Goal: Task Accomplishment & Management: Manage account settings

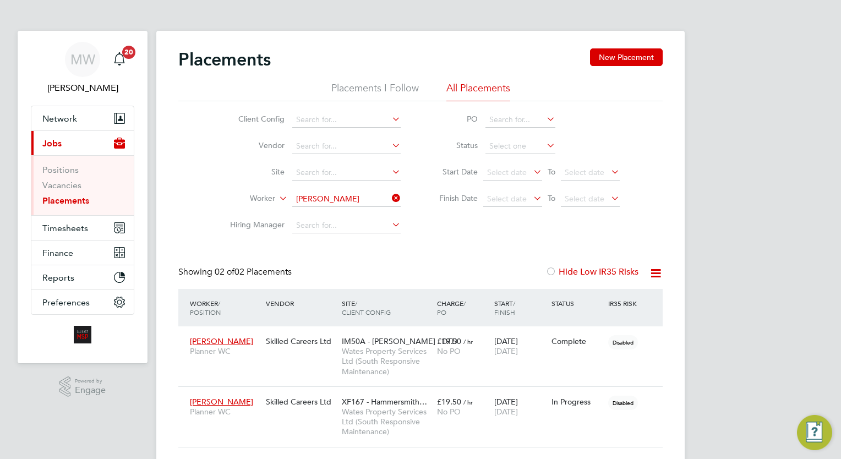
scroll to position [52, 96]
click at [390, 199] on icon at bounding box center [390, 197] width 0 height 15
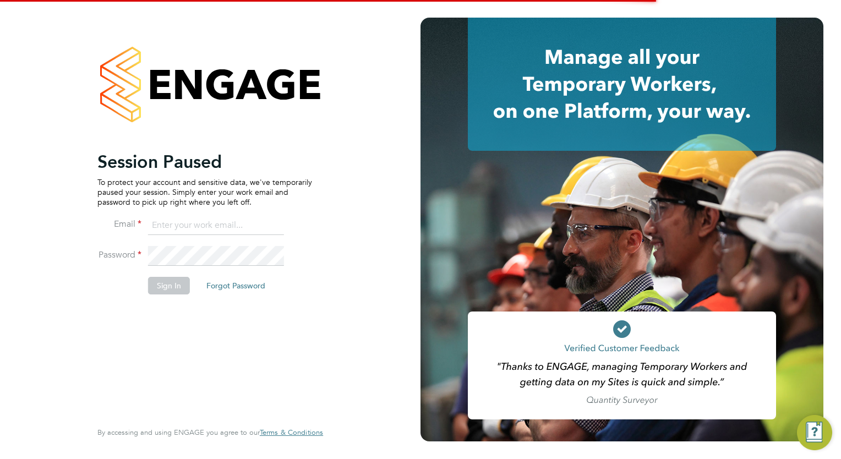
type input "[EMAIL_ADDRESS][DOMAIN_NAME]"
click at [172, 281] on button "Sign In" at bounding box center [169, 286] width 42 height 18
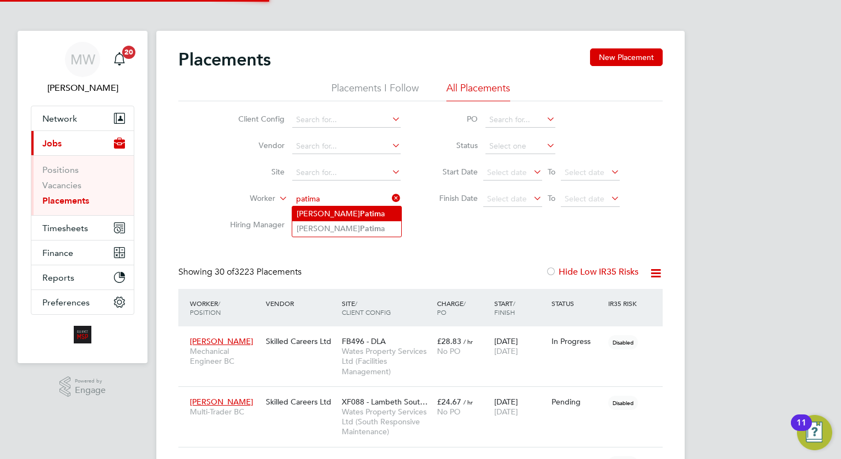
click at [360, 210] on b "Patim" at bounding box center [370, 213] width 21 height 9
type input "Abdullah Patima"
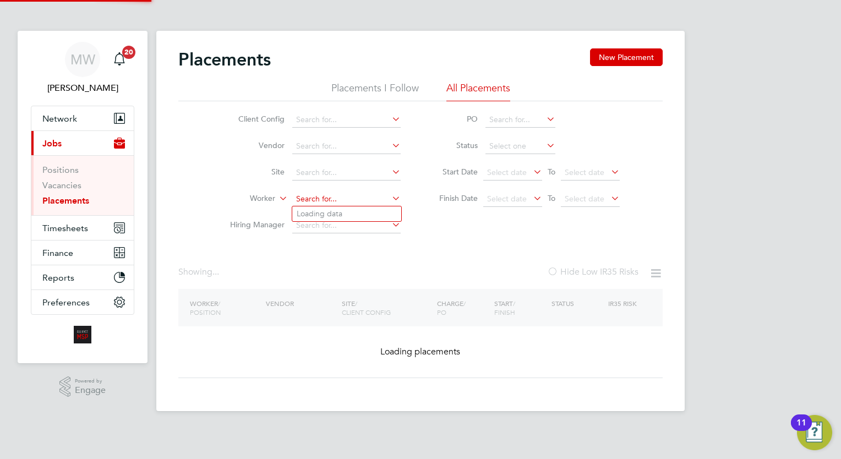
click at [371, 196] on input at bounding box center [346, 199] width 108 height 15
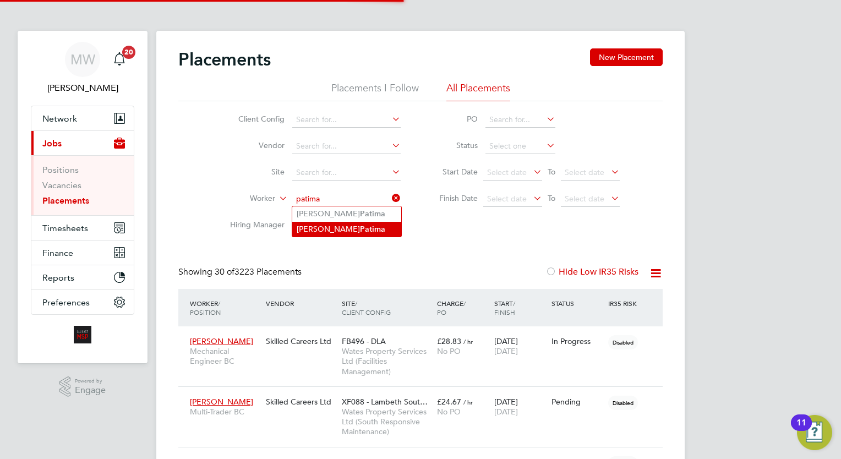
click at [358, 227] on li "Abdulla Patima" at bounding box center [346, 229] width 109 height 15
type input "[PERSON_NAME]"
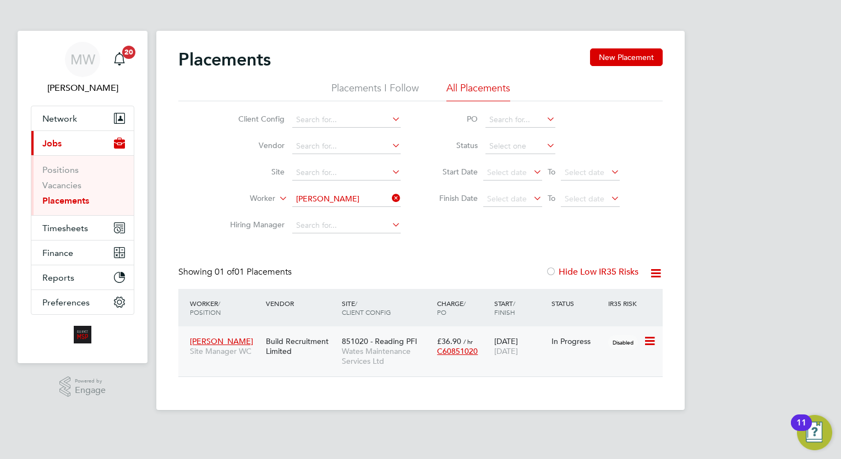
click at [384, 351] on span "Wates Maintenance Services Ltd" at bounding box center [387, 356] width 90 height 20
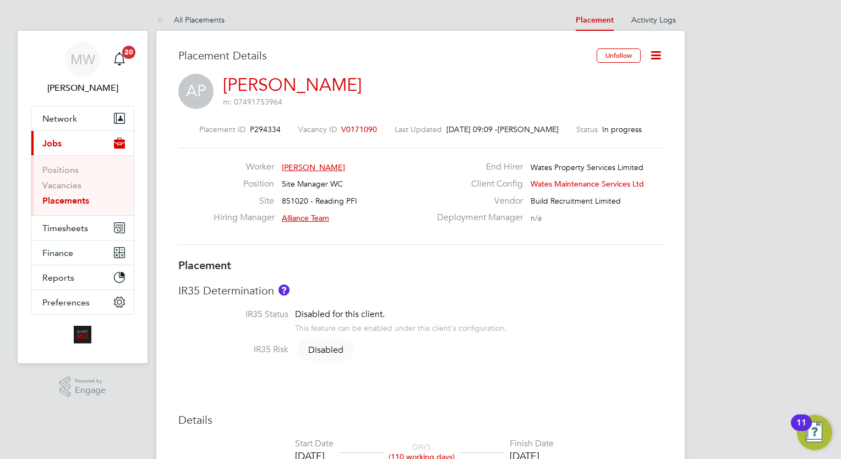
click at [655, 58] on icon at bounding box center [656, 55] width 14 height 14
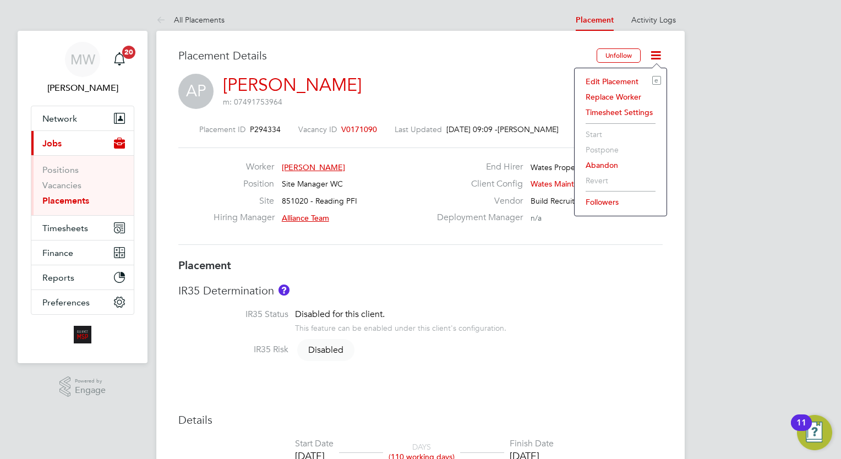
click at [614, 78] on li "Edit Placement e" at bounding box center [620, 81] width 81 height 15
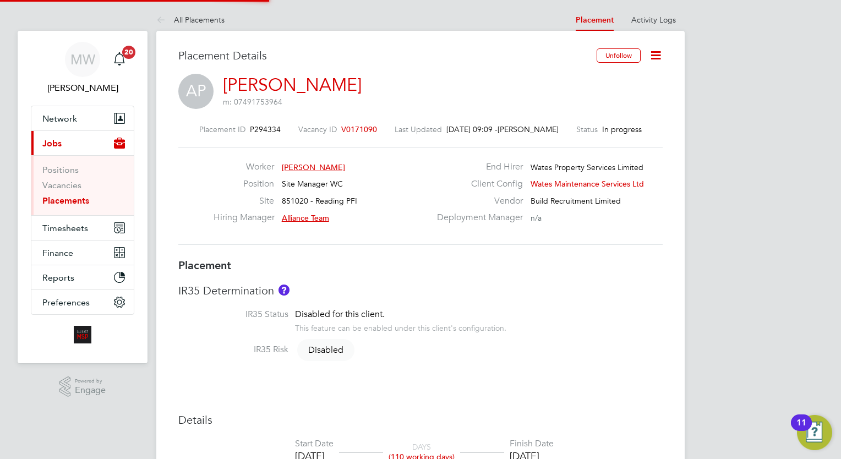
type input "Alliance Team"
type input "[PERSON_NAME]"
type input "[DATE]"
type input "08:00"
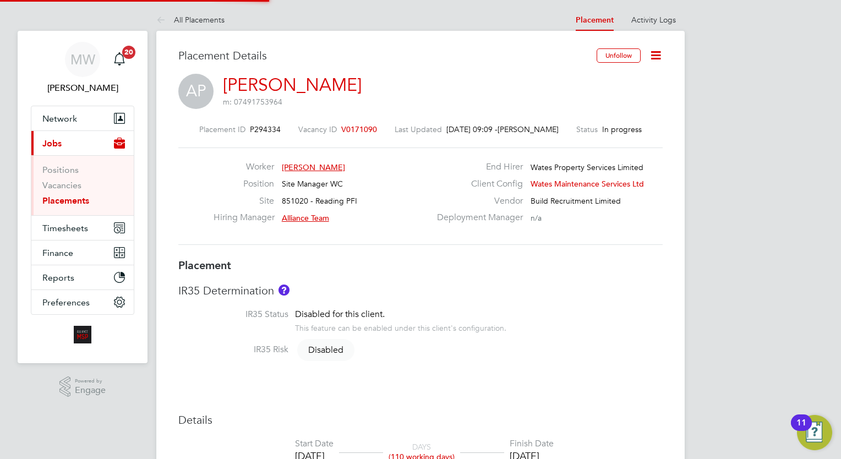
type input "18:00"
type input "07926"
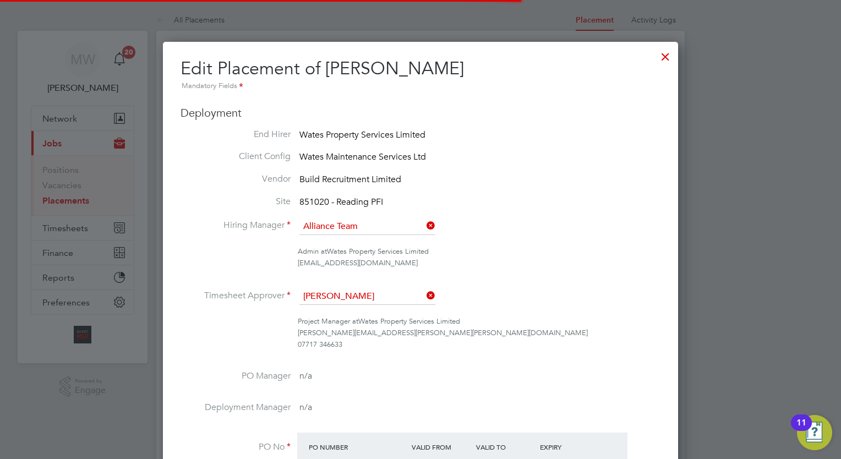
scroll to position [38, 0]
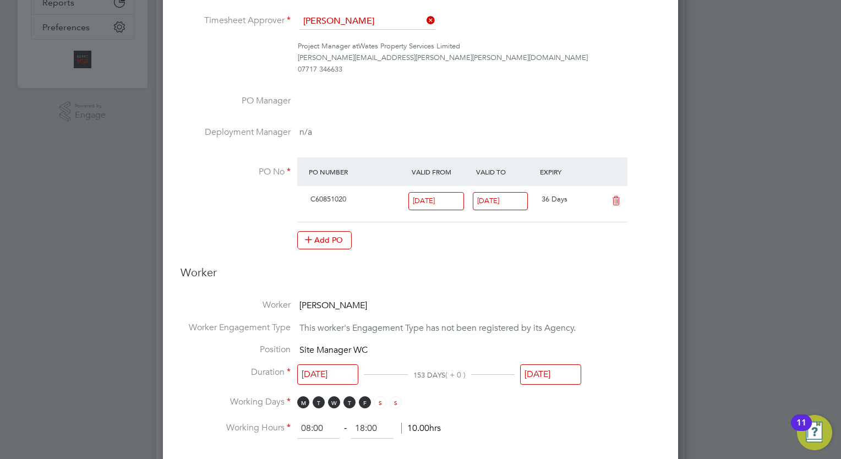
click at [344, 200] on span "C60851020" at bounding box center [329, 198] width 36 height 9
click at [322, 235] on button "Add PO" at bounding box center [324, 240] width 55 height 18
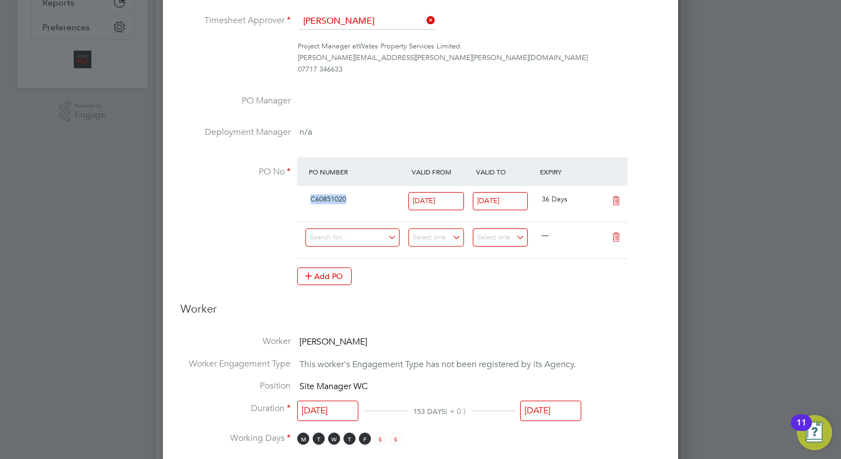
drag, startPoint x: 355, startPoint y: 201, endPoint x: 309, endPoint y: 199, distance: 45.7
click at [309, 199] on div "C60851020" at bounding box center [357, 199] width 103 height 18
copy span "C60851020"
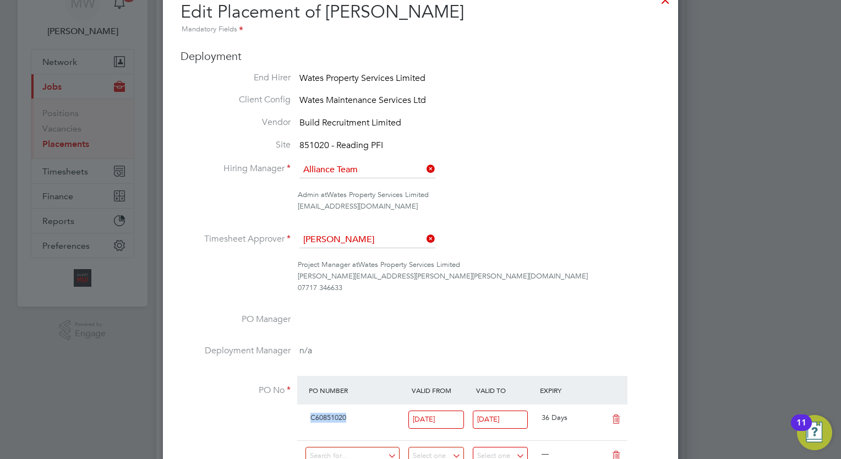
scroll to position [0, 0]
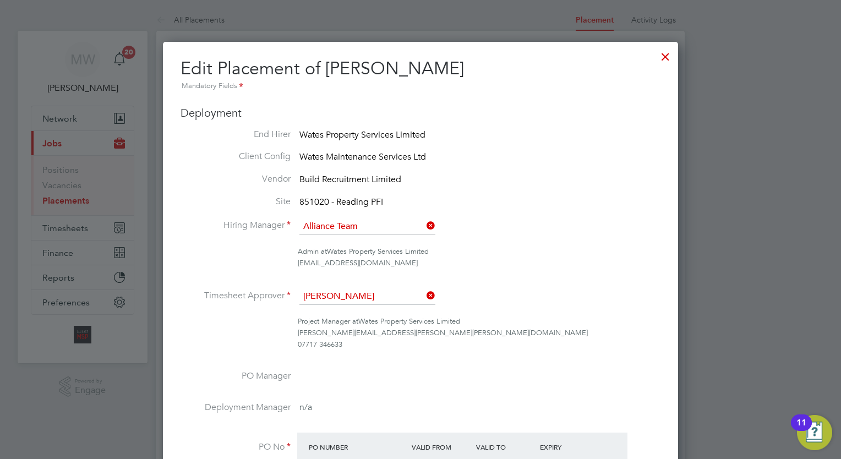
click at [669, 54] on div at bounding box center [666, 54] width 20 height 20
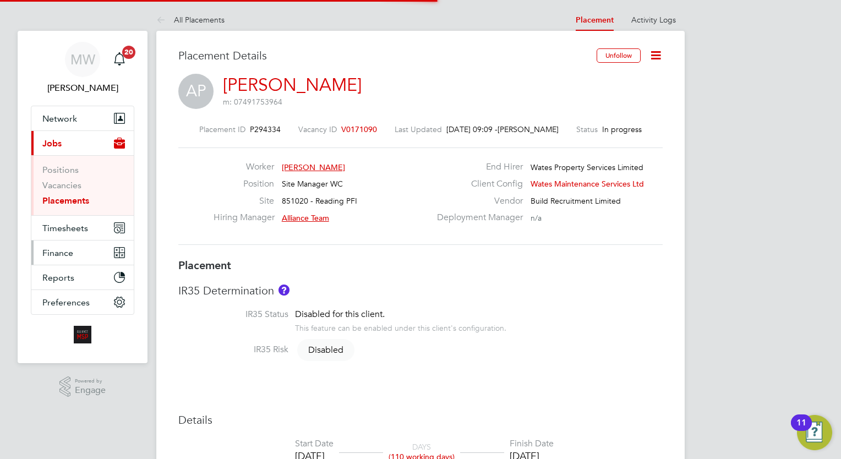
scroll to position [32, 77]
click at [60, 200] on link "Placements" at bounding box center [65, 200] width 47 height 10
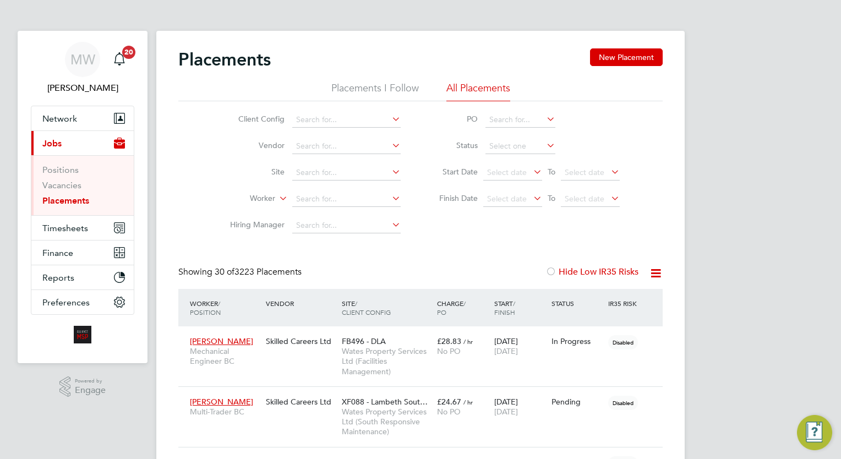
scroll to position [41, 77]
click at [341, 197] on input at bounding box center [346, 199] width 108 height 15
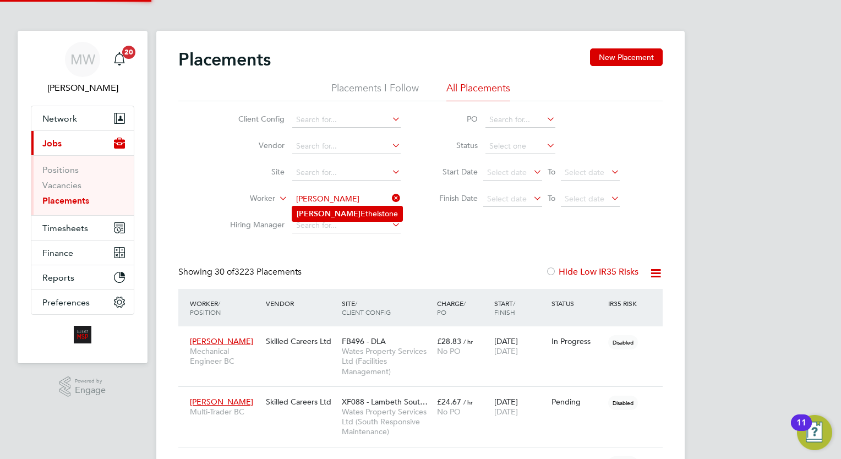
click at [361, 217] on li "Denise Ethelstone" at bounding box center [347, 213] width 110 height 15
type input "Denise Ethelstone"
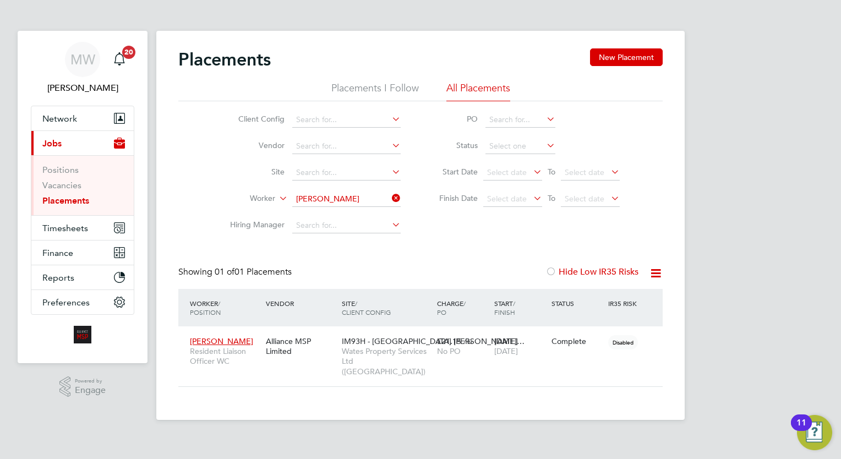
click at [390, 195] on icon at bounding box center [390, 197] width 0 height 15
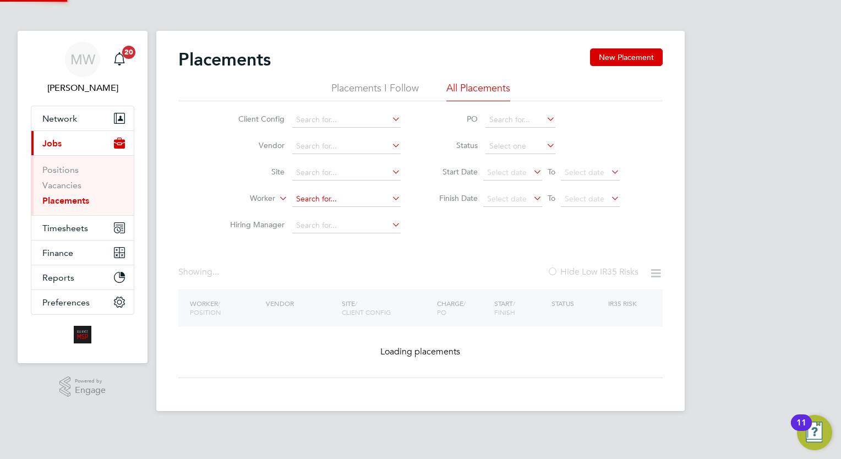
click at [367, 197] on input at bounding box center [346, 199] width 108 height 15
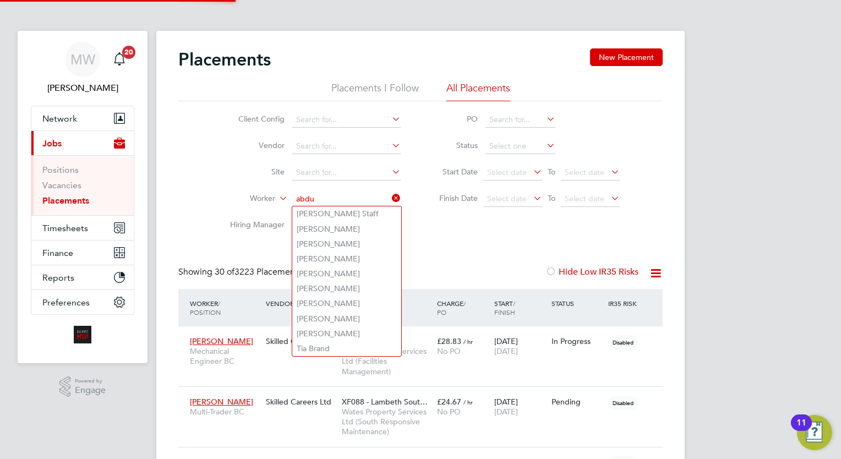
scroll to position [41, 77]
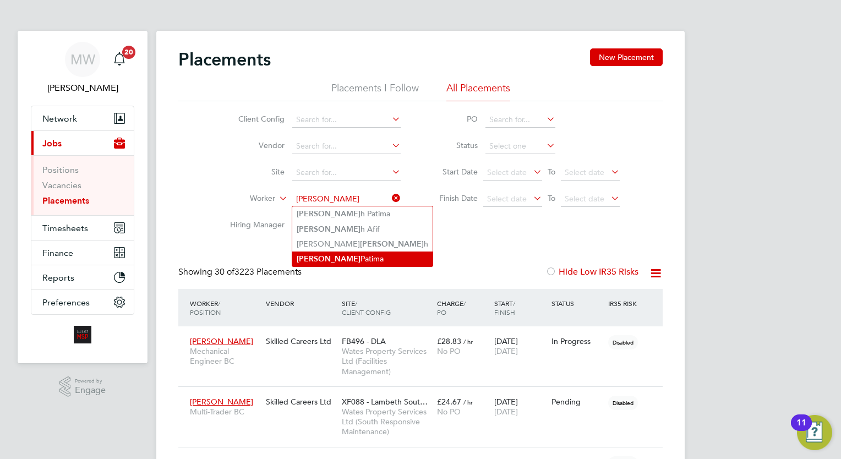
click at [363, 255] on li "Abdulla Patima" at bounding box center [362, 259] width 140 height 15
type input "[PERSON_NAME]"
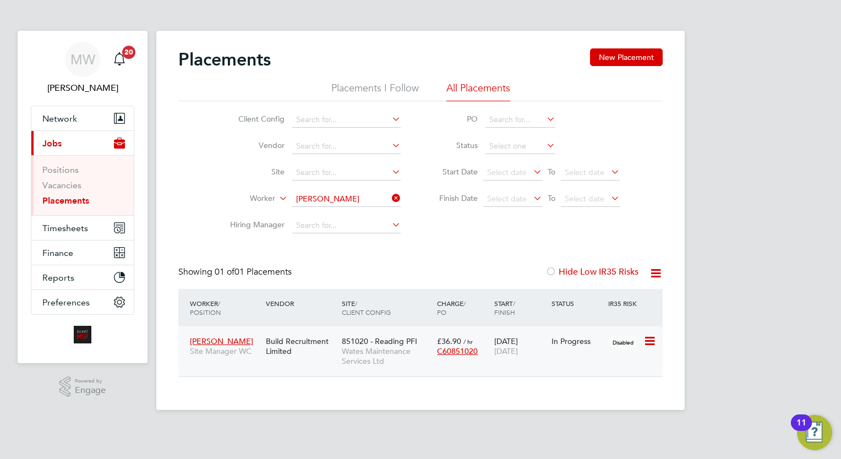
click at [535, 364] on div "Abdulla Patima Site Manager WC Build Recruitment Limited 851020 - Reading PFI W…" at bounding box center [420, 351] width 484 height 50
click at [518, 348] on span "[DATE]" at bounding box center [506, 351] width 24 height 10
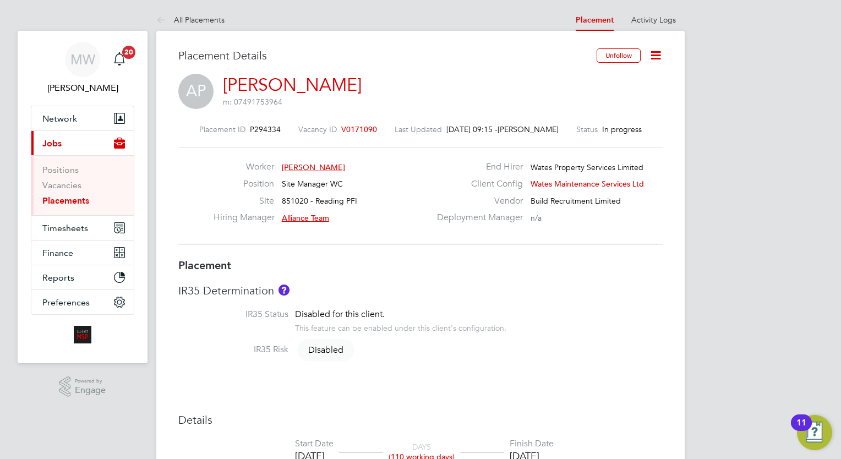
click at [61, 201] on link "Placements" at bounding box center [65, 200] width 47 height 10
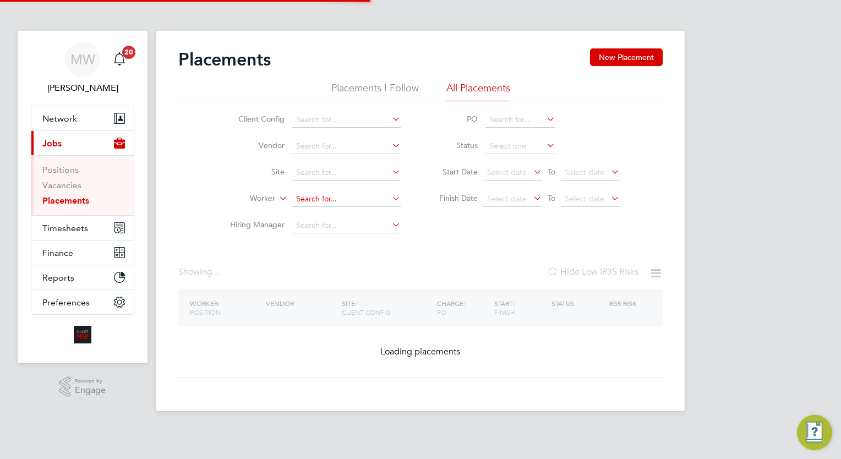
click at [317, 202] on input at bounding box center [346, 199] width 108 height 15
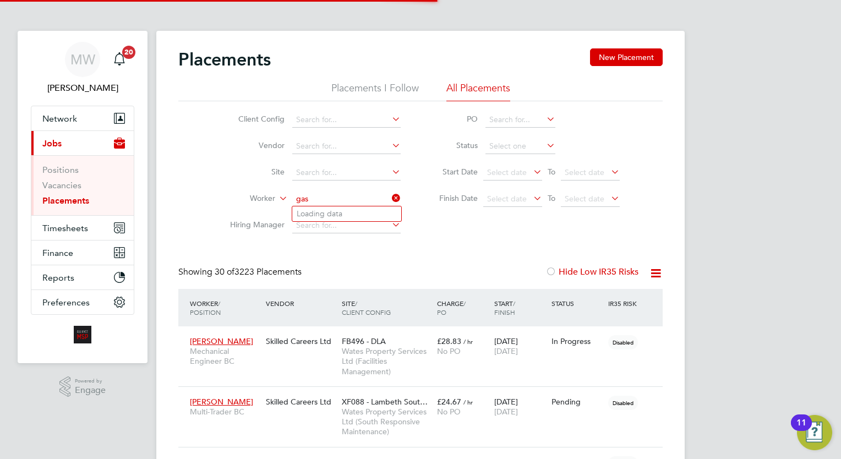
scroll to position [41, 77]
click at [361, 212] on li "Gaston Edwar ds" at bounding box center [346, 213] width 109 height 15
type input "Gaston Edwards"
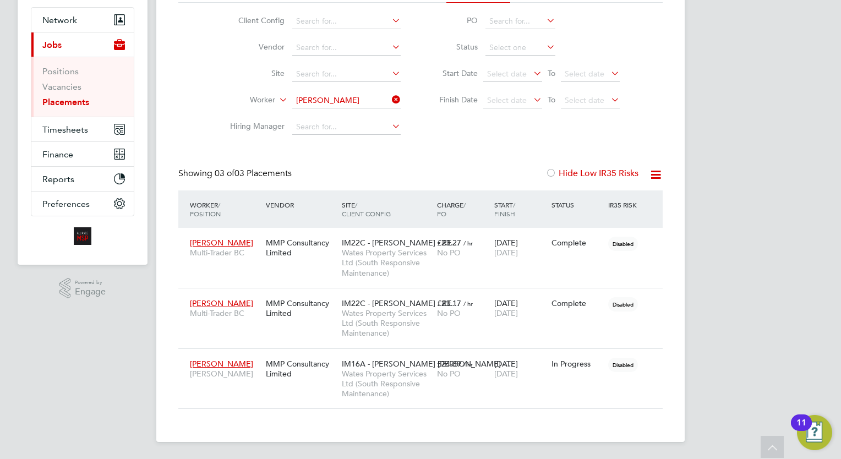
click at [405, 99] on li "Worker Gaston Edwards" at bounding box center [311, 101] width 207 height 26
click at [390, 101] on icon at bounding box center [390, 99] width 0 height 15
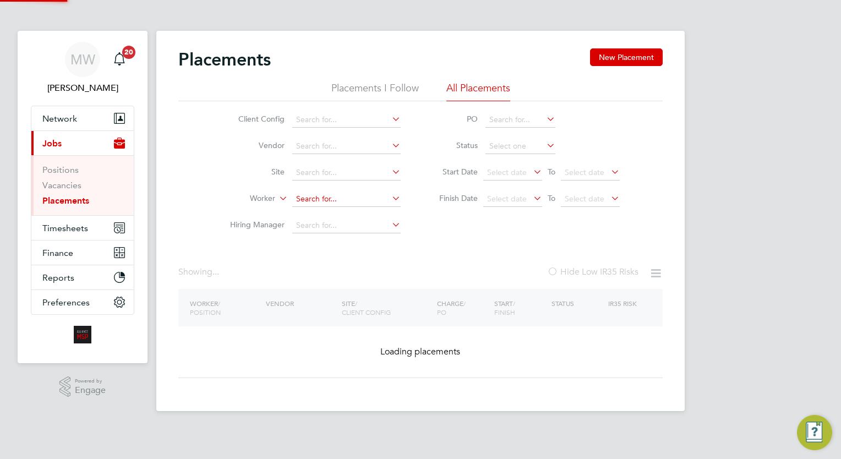
click at [320, 201] on input at bounding box center [346, 199] width 108 height 15
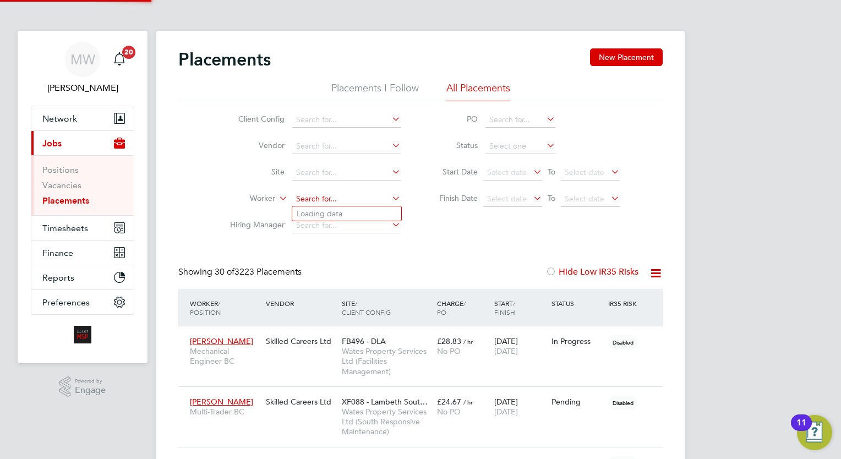
scroll to position [6, 5]
type input "angela frost"
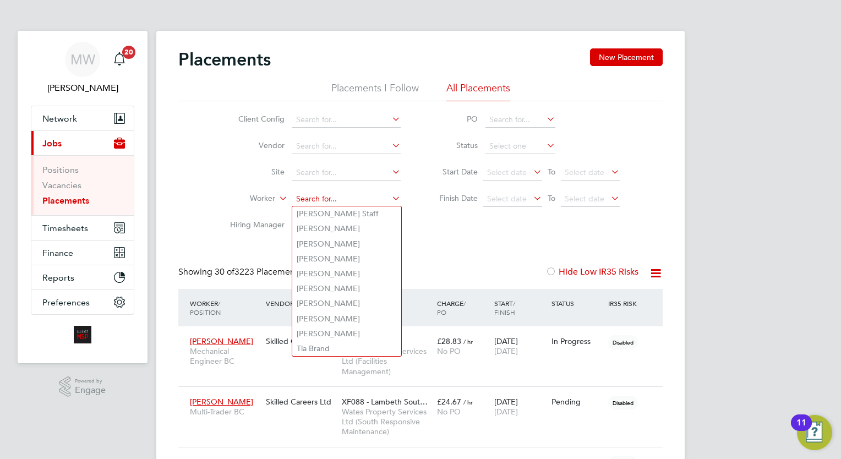
click at [318, 199] on input at bounding box center [346, 199] width 108 height 15
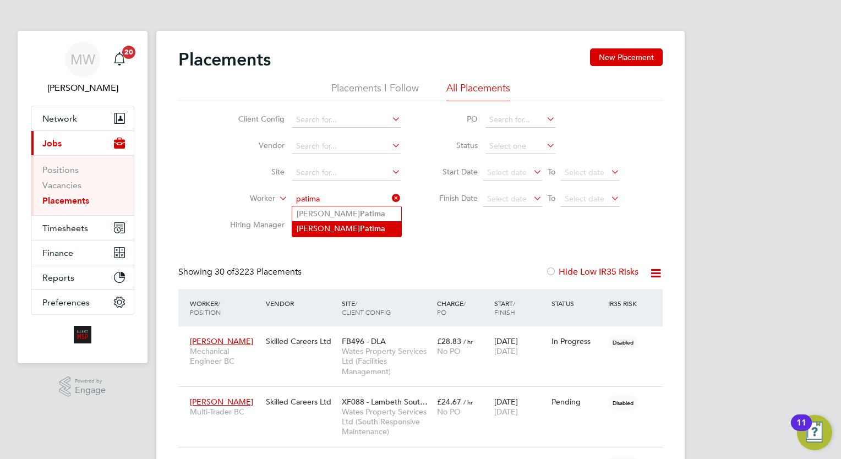
click at [360, 226] on b "Patima" at bounding box center [372, 228] width 25 height 9
type input "[PERSON_NAME]"
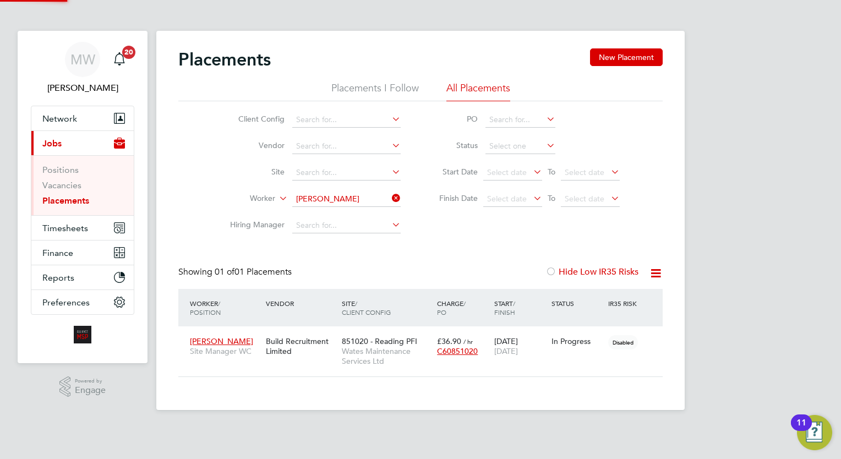
scroll to position [10, 52]
click at [407, 345] on span "851020 - Reading PFI" at bounding box center [379, 341] width 75 height 10
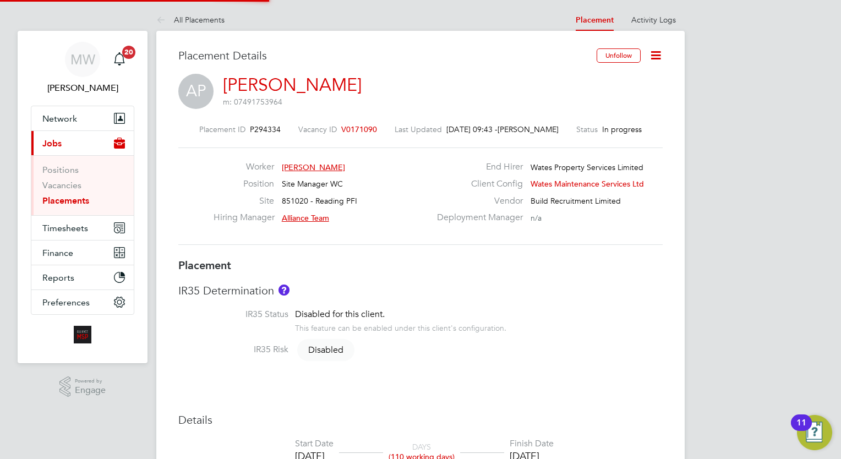
type input "Alliance Team"
type input "[PERSON_NAME]"
type input "[DATE]"
type input "08:00"
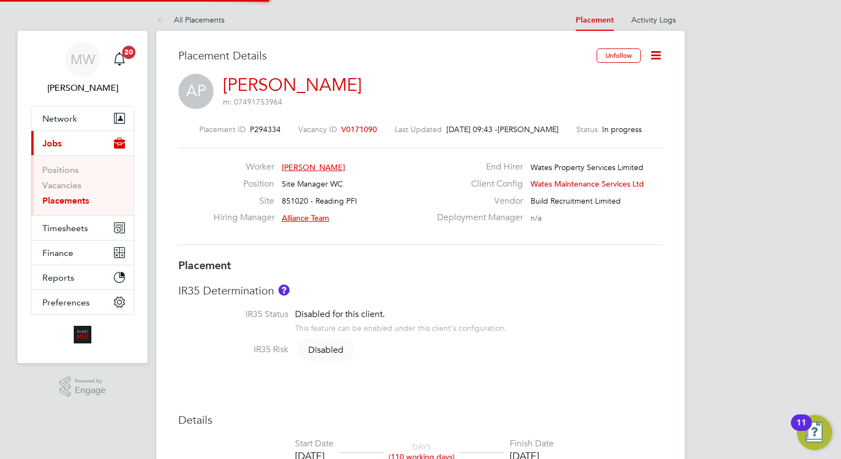
type input "18:00"
type input "07926"
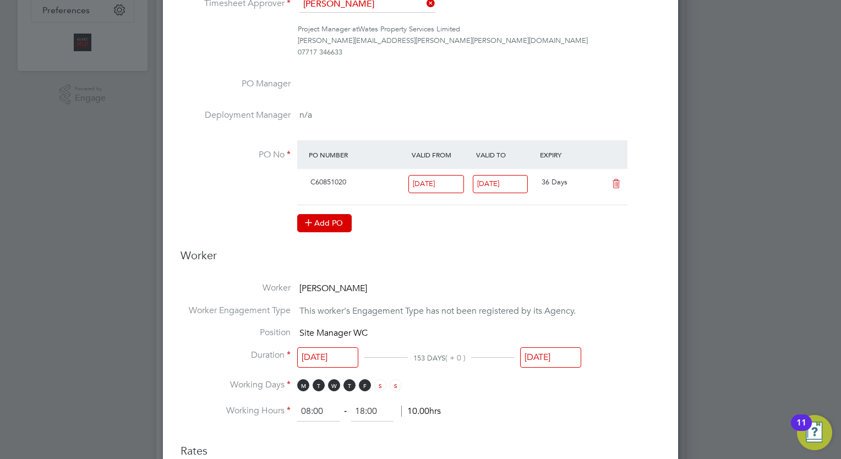
click at [319, 219] on button "Add PO" at bounding box center [324, 223] width 55 height 18
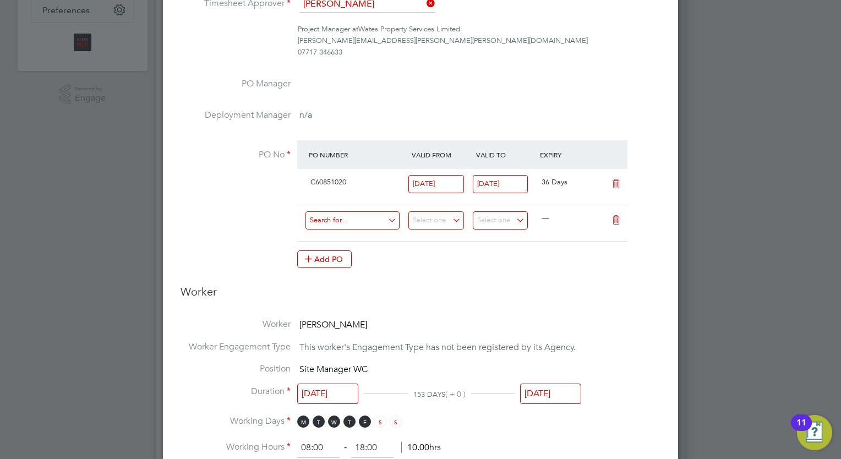
click at [348, 220] on input at bounding box center [353, 220] width 94 height 18
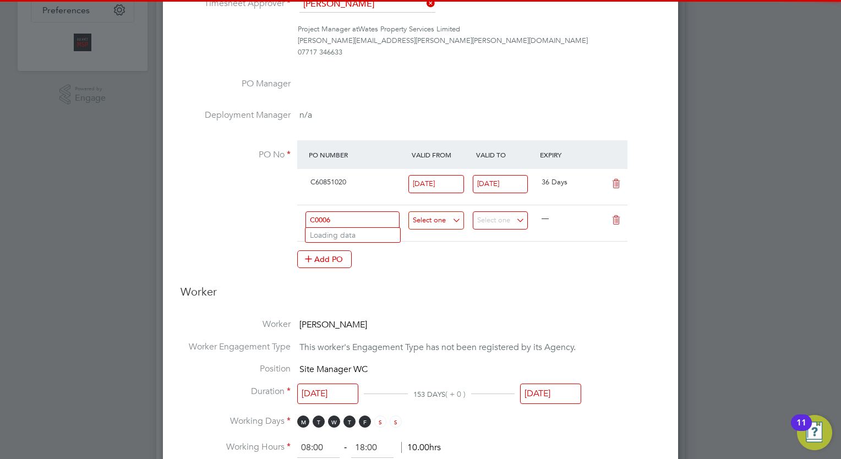
type input "C00060"
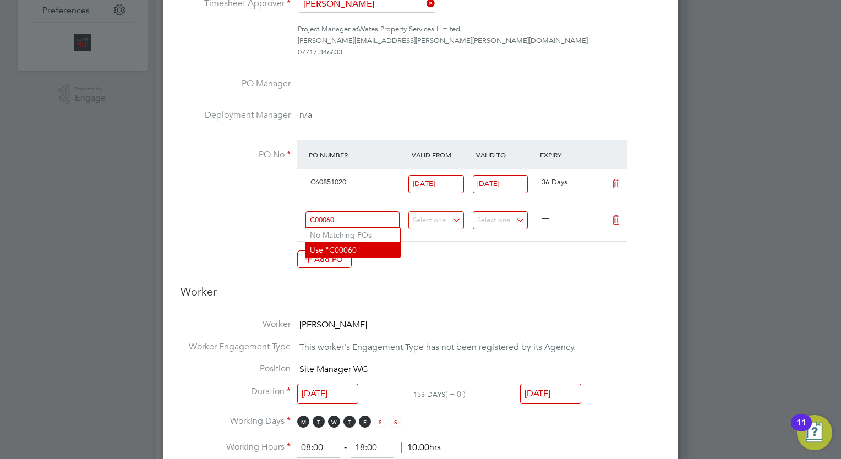
click at [368, 245] on li "Use "C00060"" at bounding box center [353, 249] width 95 height 15
click at [440, 292] on h3 "Worker" at bounding box center [421, 296] width 480 height 23
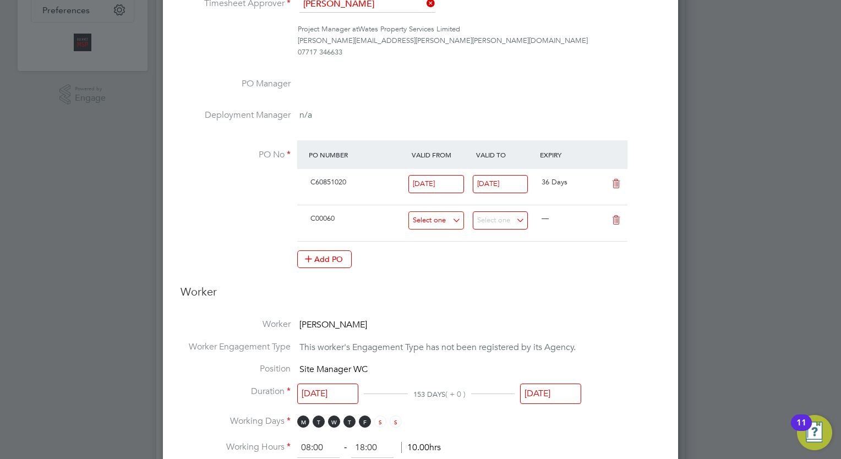
click at [448, 217] on input at bounding box center [436, 220] width 56 height 18
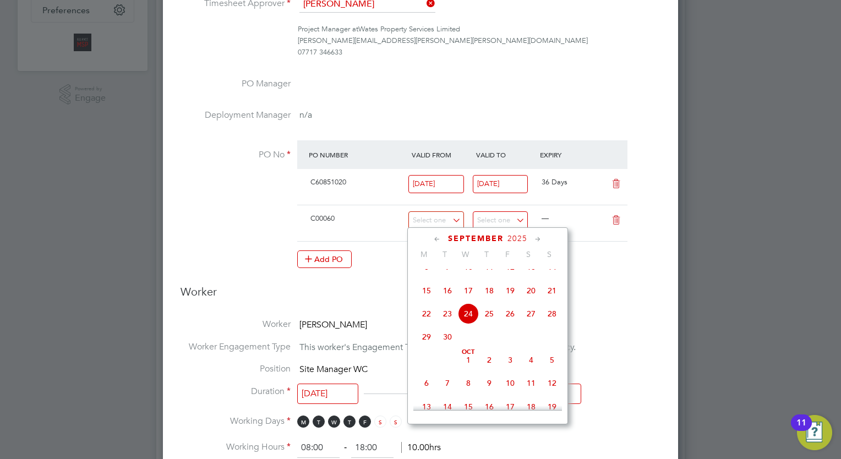
click at [435, 237] on icon at bounding box center [437, 239] width 10 height 12
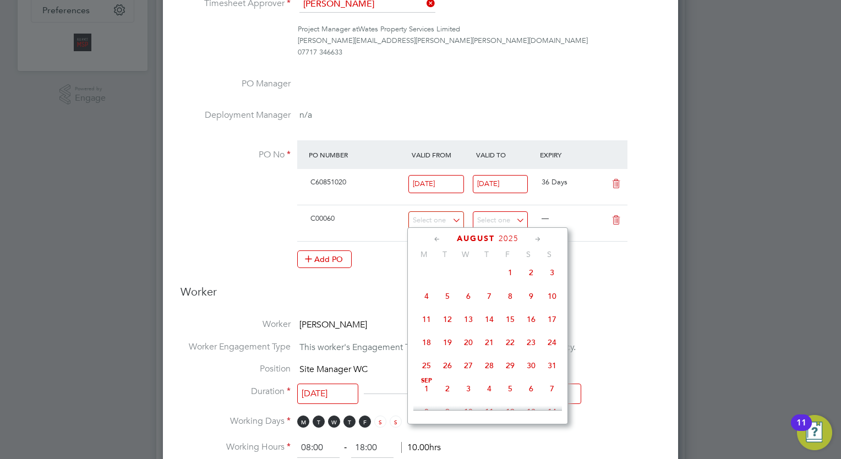
click at [435, 237] on icon at bounding box center [437, 239] width 10 height 12
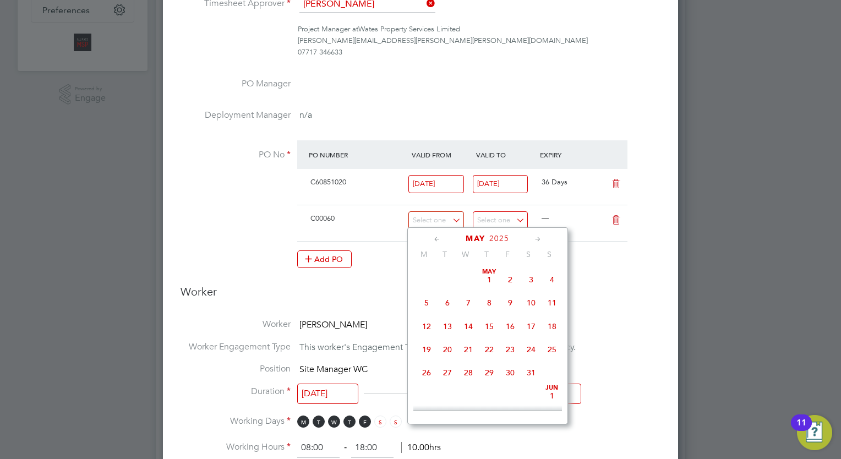
click at [535, 239] on icon at bounding box center [538, 239] width 10 height 12
click at [428, 397] on span "30" at bounding box center [426, 393] width 21 height 21
type input "[DATE]"
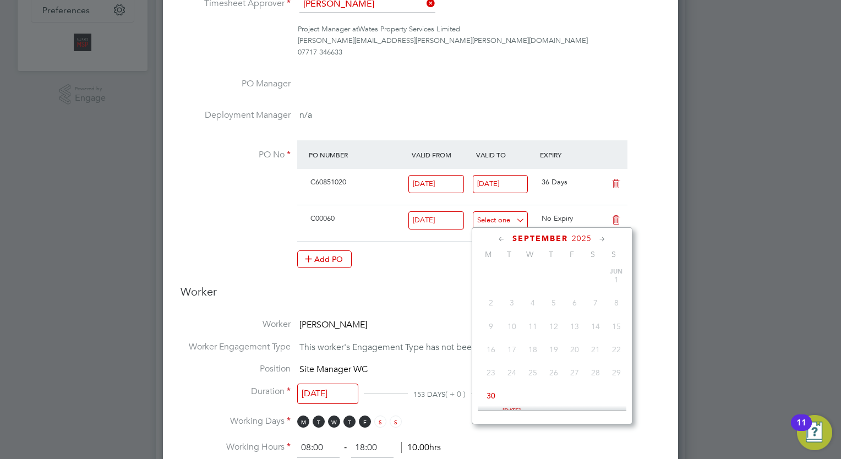
click at [506, 219] on input at bounding box center [501, 220] width 56 height 18
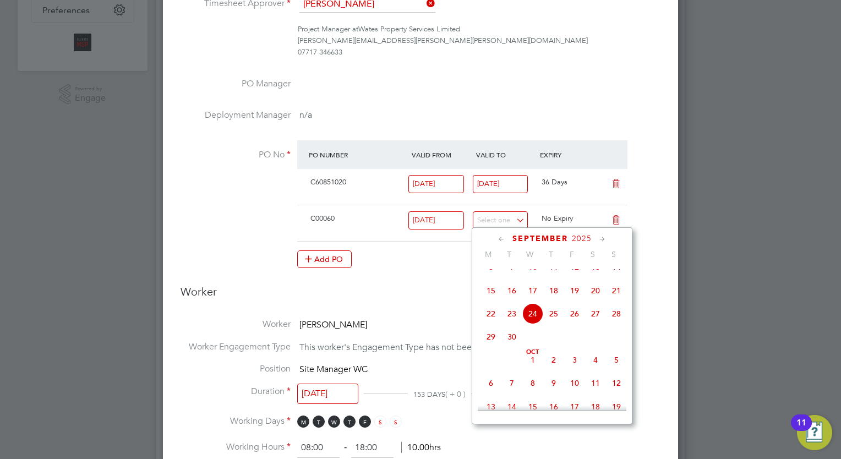
click at [599, 235] on icon at bounding box center [602, 239] width 10 height 12
click at [559, 369] on span "30" at bounding box center [553, 358] width 21 height 21
type input "[DATE]"
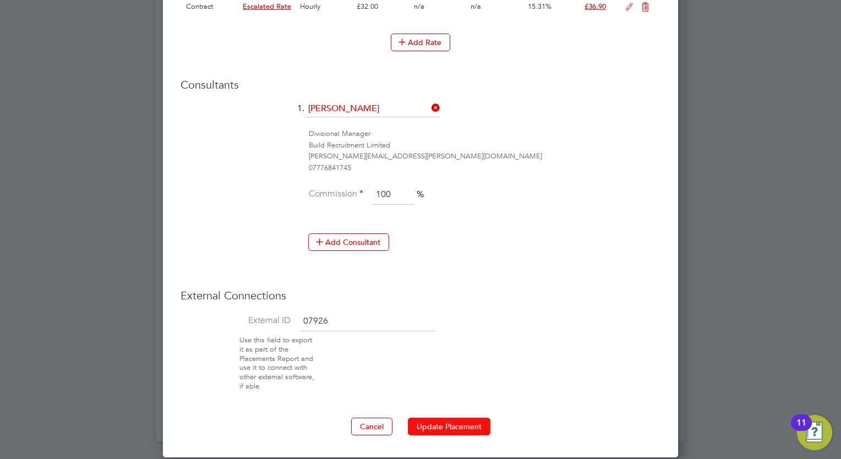
click at [465, 423] on button "Update Placement" at bounding box center [449, 427] width 83 height 18
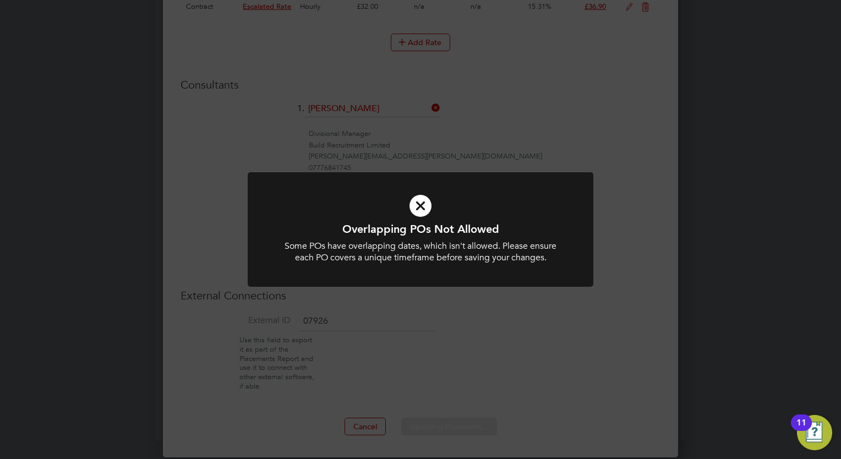
click at [552, 313] on div "Overlapping POs Not Allowed Some POs have overlapping dates, which isn't allowe…" at bounding box center [420, 229] width 841 height 459
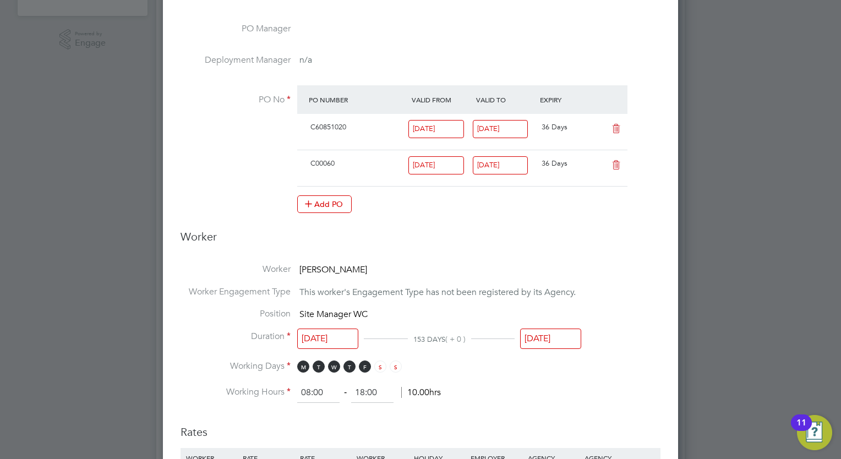
click at [616, 124] on icon at bounding box center [616, 128] width 14 height 9
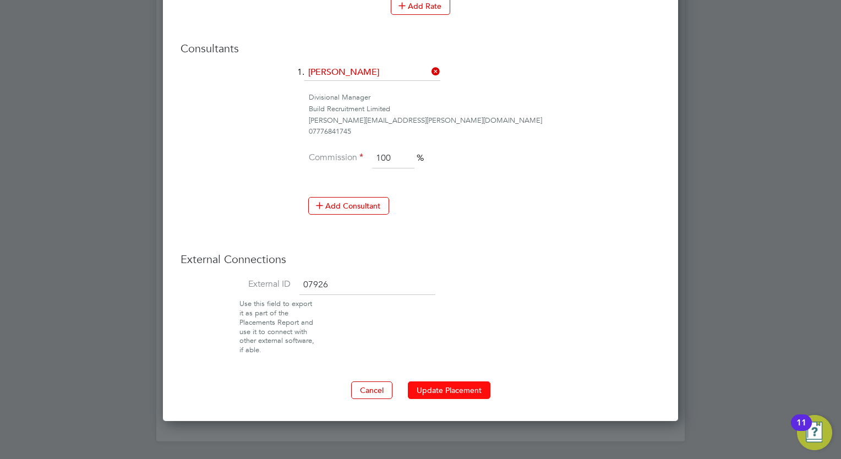
click at [469, 390] on button "Update Placement" at bounding box center [449, 391] width 83 height 18
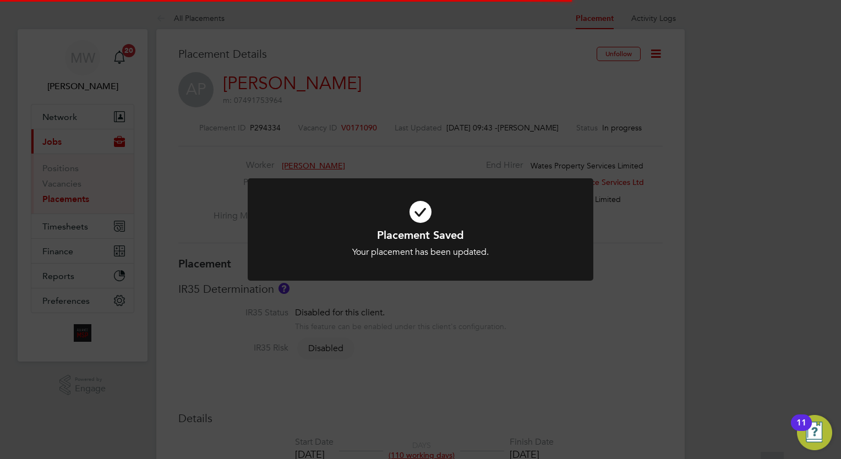
click at [701, 308] on div "Placement Saved Your placement has been updated. Cancel Okay" at bounding box center [420, 229] width 841 height 459
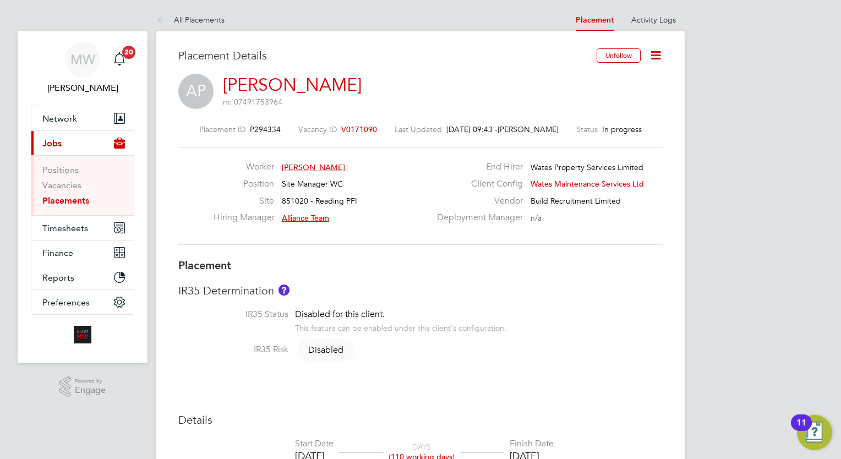
click at [652, 50] on icon at bounding box center [656, 55] width 14 height 14
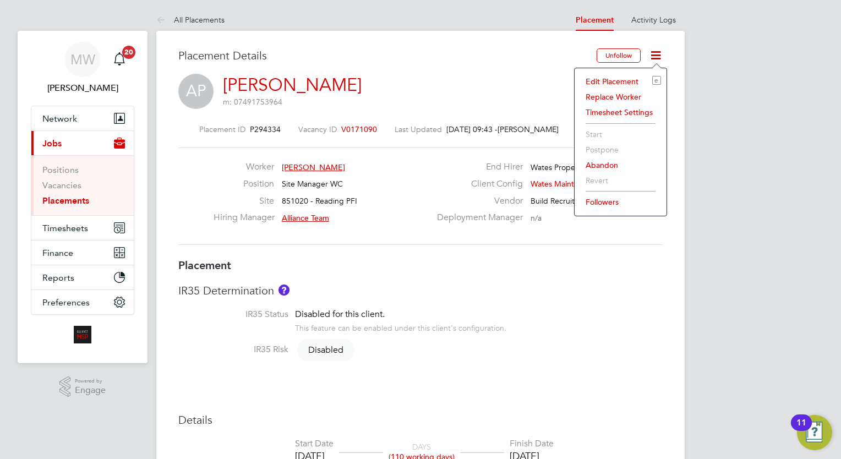
click at [612, 89] on li "Replace Worker" at bounding box center [620, 96] width 81 height 15
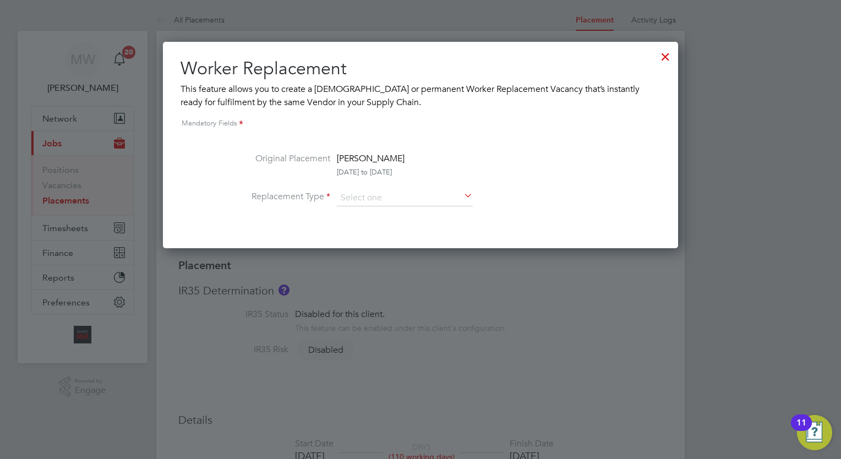
click at [668, 54] on div at bounding box center [666, 54] width 20 height 20
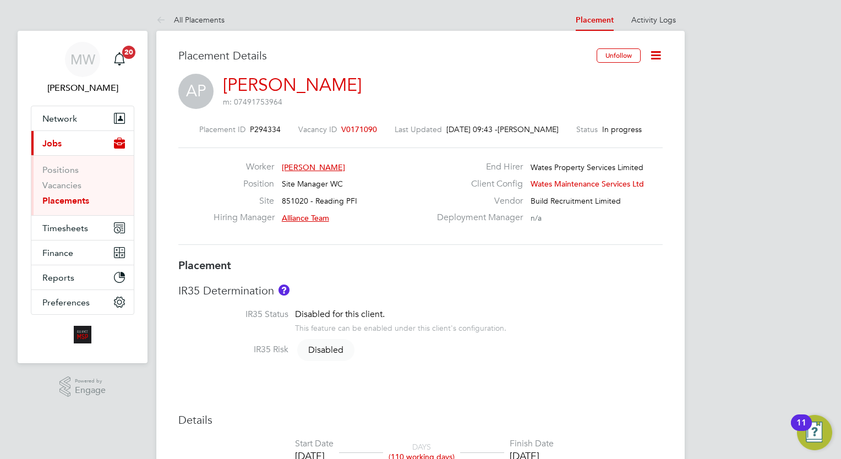
click at [654, 55] on icon at bounding box center [656, 55] width 14 height 14
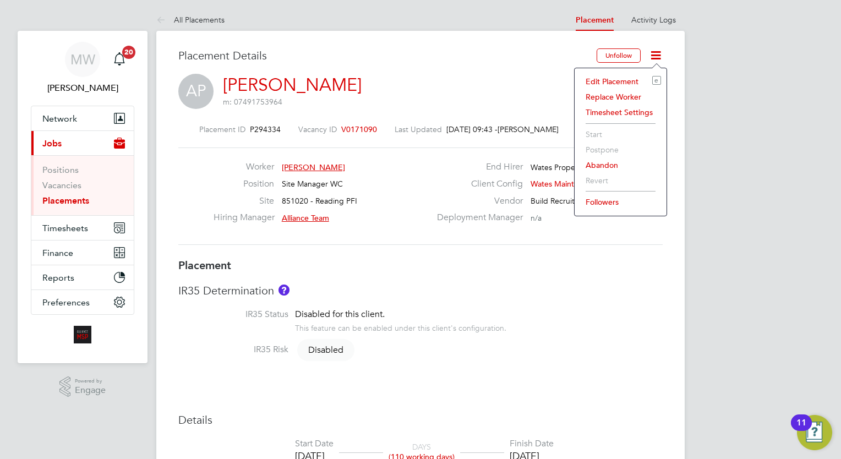
click at [621, 74] on li "Edit Placement e" at bounding box center [620, 81] width 81 height 15
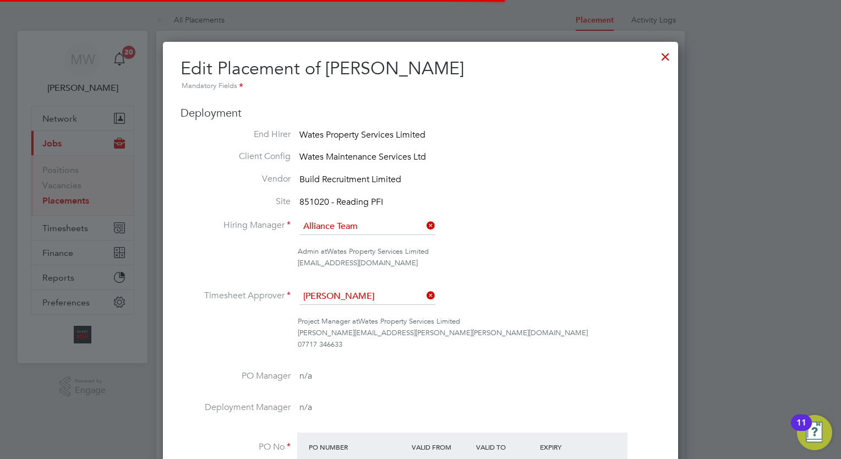
scroll to position [14, 481]
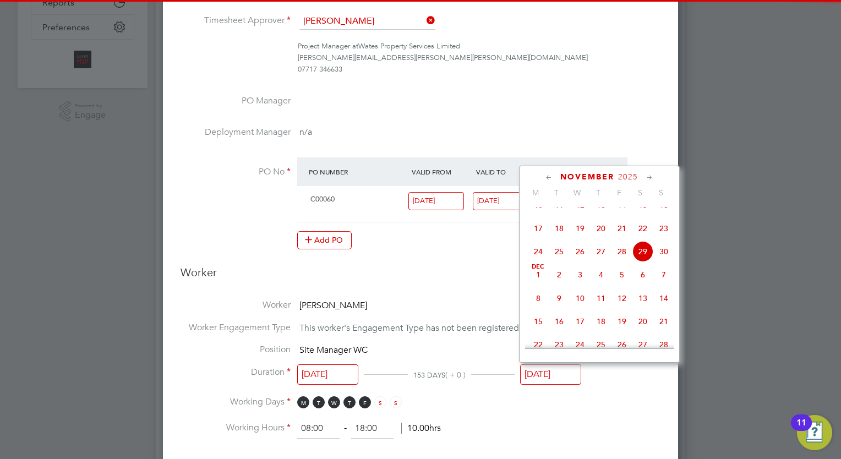
click at [554, 364] on input "[DATE]" at bounding box center [550, 374] width 61 height 20
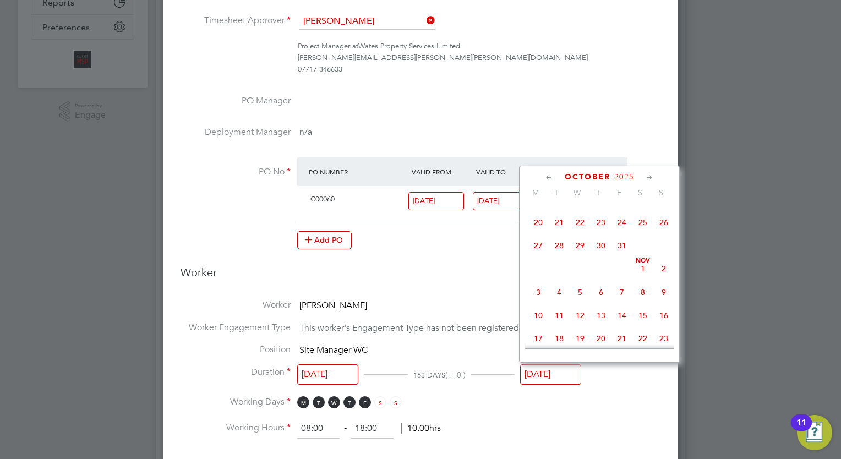
click at [601, 256] on span "30" at bounding box center [601, 245] width 21 height 21
type input "[DATE]"
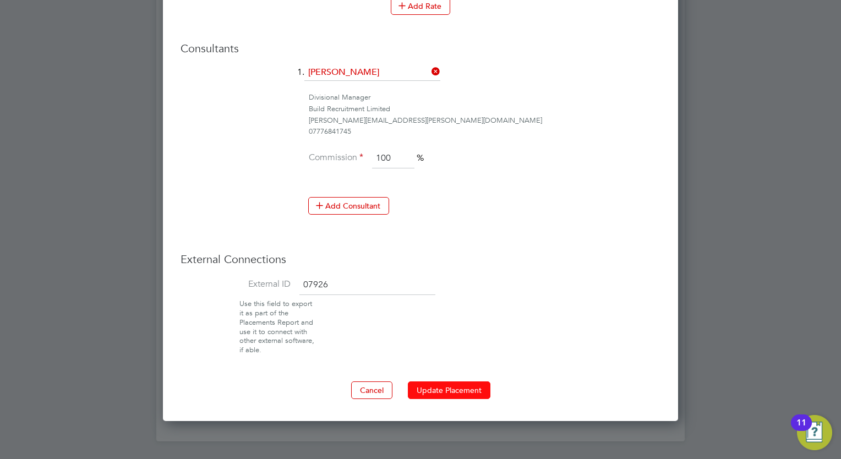
click at [455, 382] on button "Update Placement" at bounding box center [449, 391] width 83 height 18
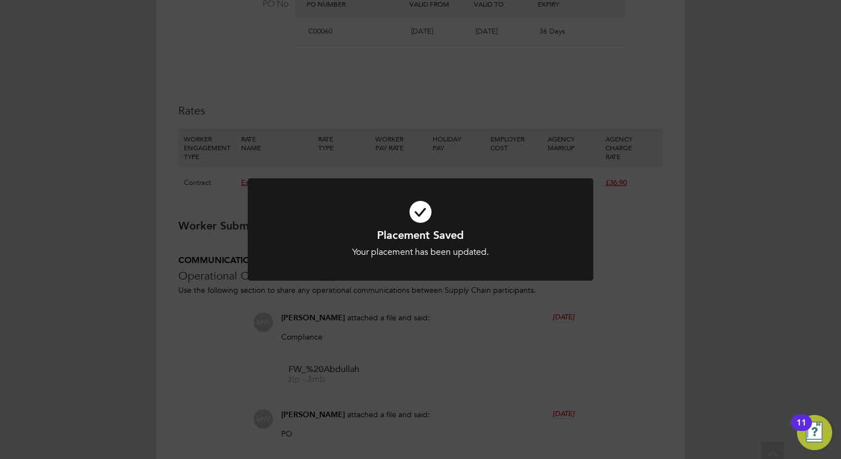
scroll to position [32, 77]
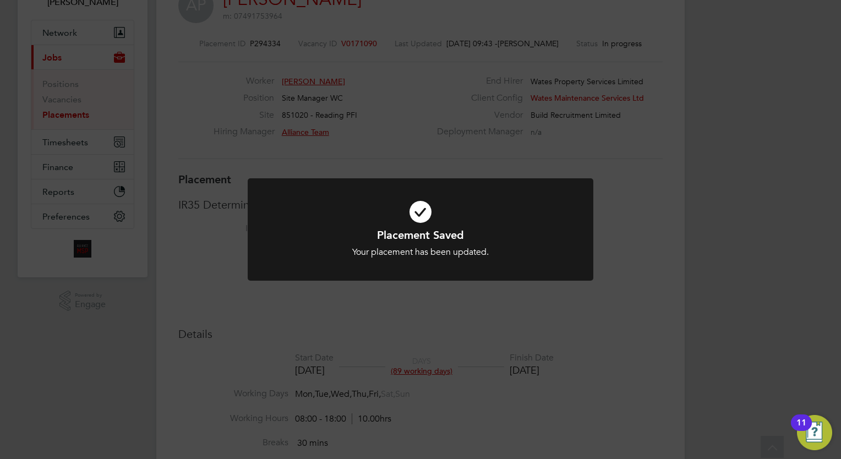
click at [610, 214] on div "Placement Saved Your placement has been updated. Cancel Okay" at bounding box center [420, 229] width 841 height 459
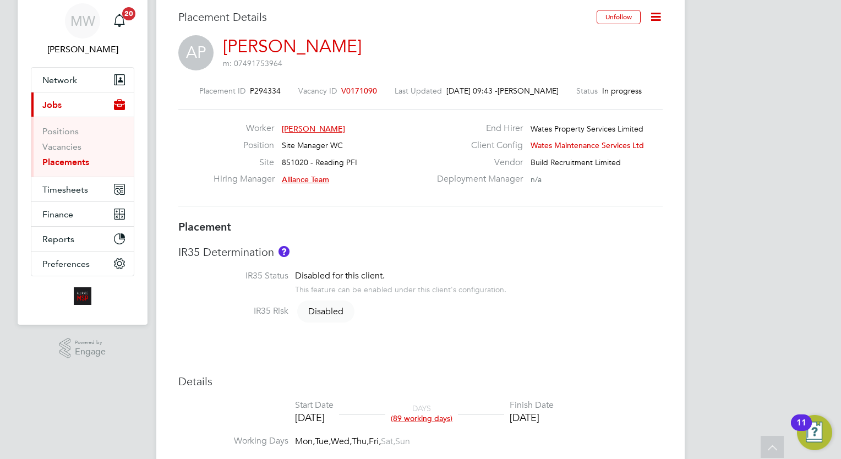
scroll to position [0, 0]
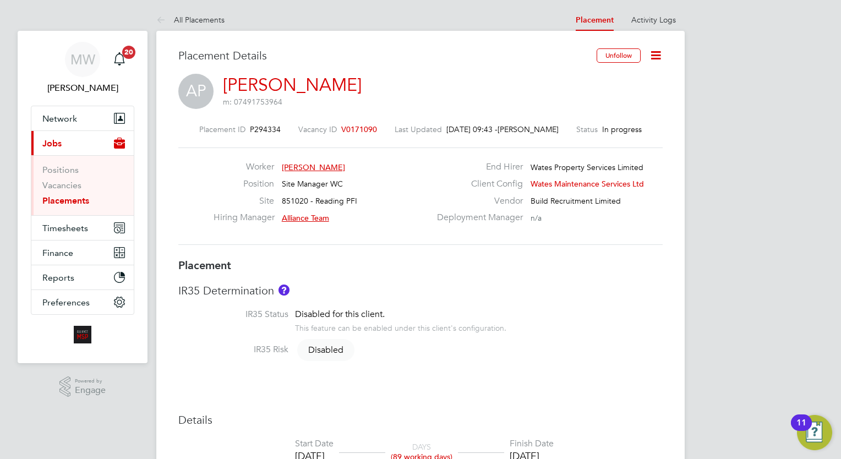
click at [652, 51] on icon at bounding box center [656, 55] width 14 height 14
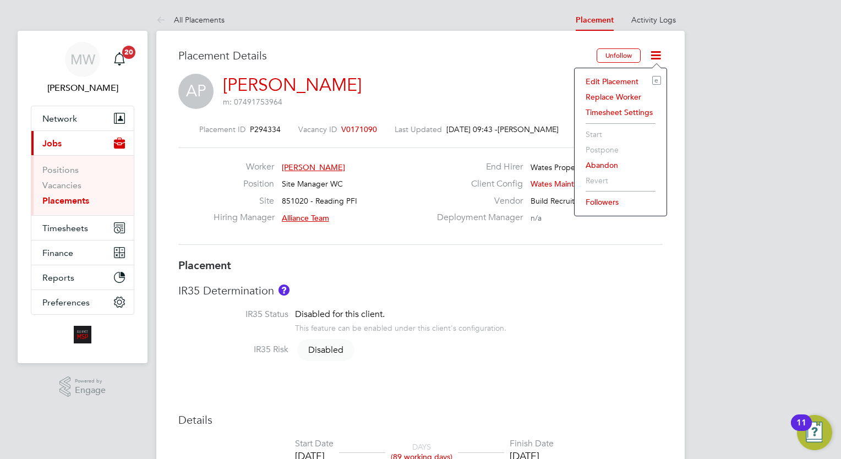
click at [627, 83] on li "Edit Placement e" at bounding box center [620, 81] width 81 height 15
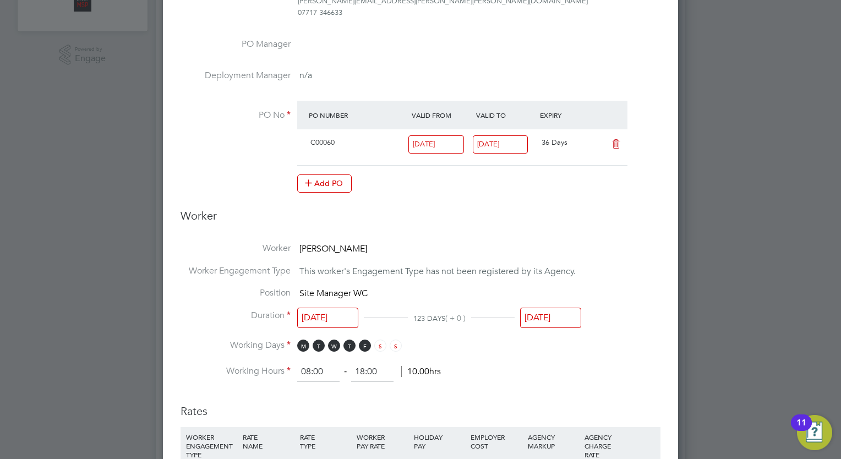
scroll to position [182, 0]
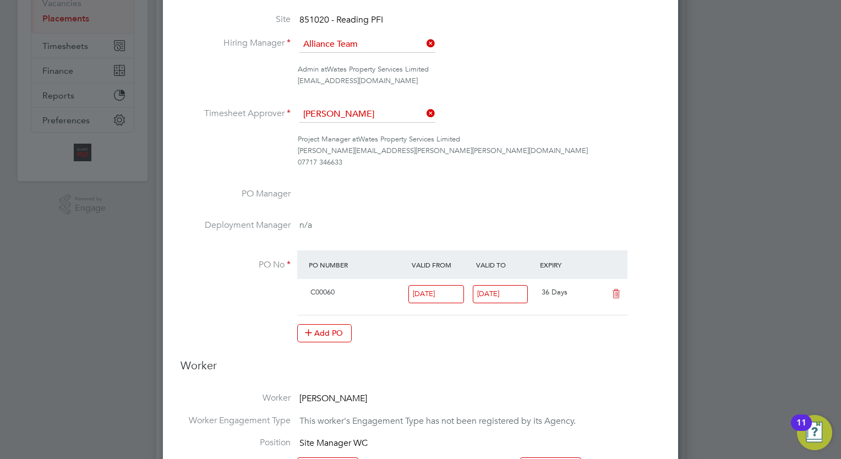
click at [613, 291] on icon at bounding box center [616, 294] width 14 height 9
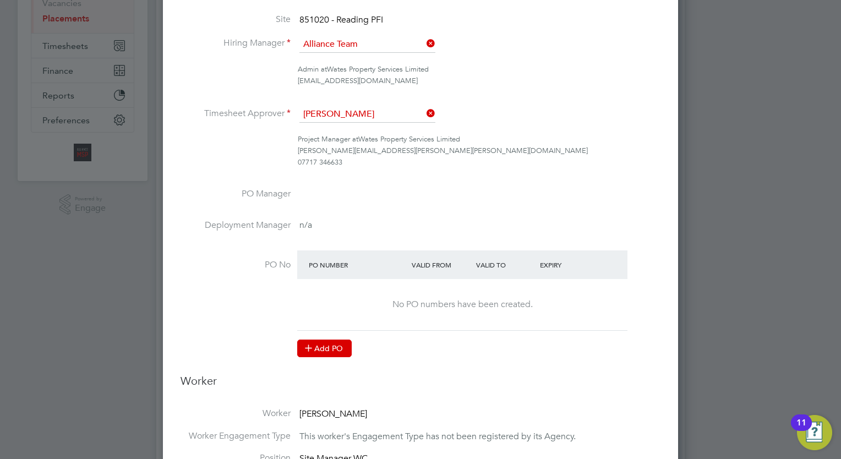
click at [331, 340] on button "Add PO" at bounding box center [324, 349] width 55 height 18
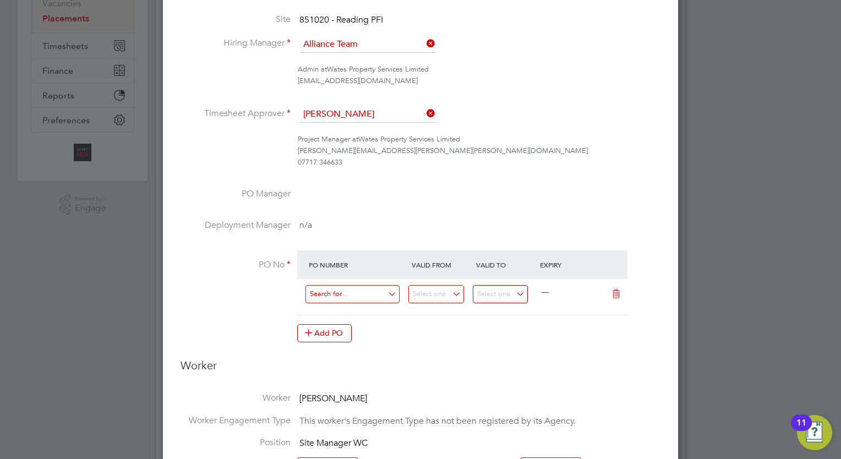
click at [346, 295] on input at bounding box center [353, 294] width 94 height 18
paste input "C060"
type input "C060"
click at [469, 320] on at-purchase-order-table "PO Number Valid From Valid To Expiry C060 — Add PO" at bounding box center [462, 295] width 330 height 91
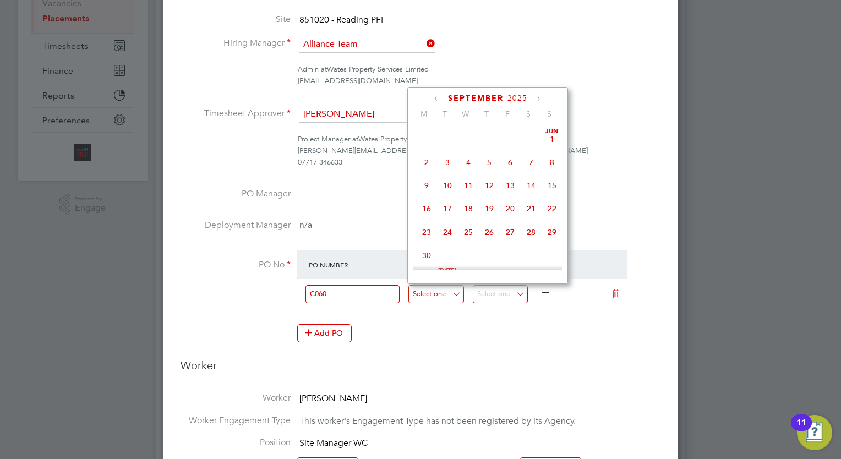
click at [444, 293] on input at bounding box center [436, 294] width 56 height 18
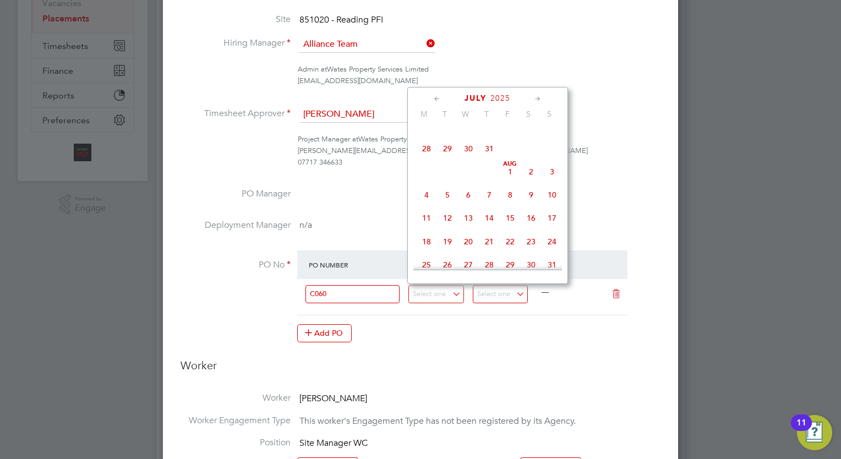
scroll to position [196, 0]
click at [422, 171] on span "30" at bounding box center [426, 175] width 21 height 21
type input "[DATE]"
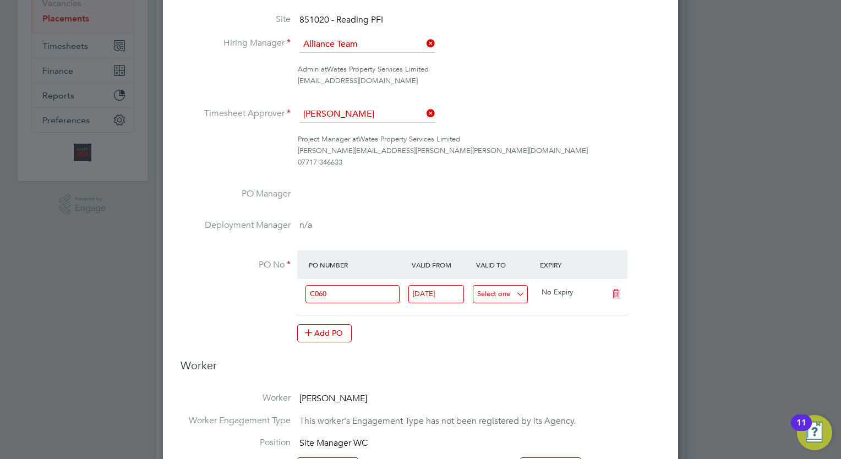
click at [482, 290] on input at bounding box center [501, 294] width 56 height 18
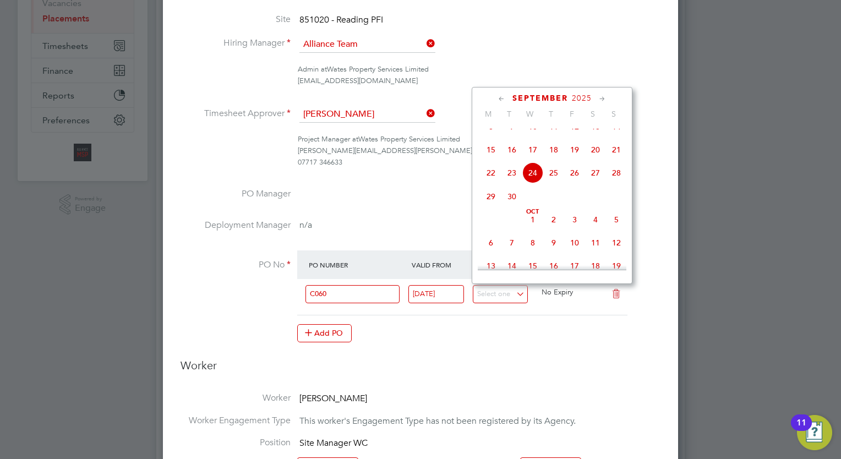
click at [601, 96] on icon at bounding box center [602, 99] width 10 height 12
click at [555, 229] on span "30" at bounding box center [553, 218] width 21 height 21
type input "[DATE]"
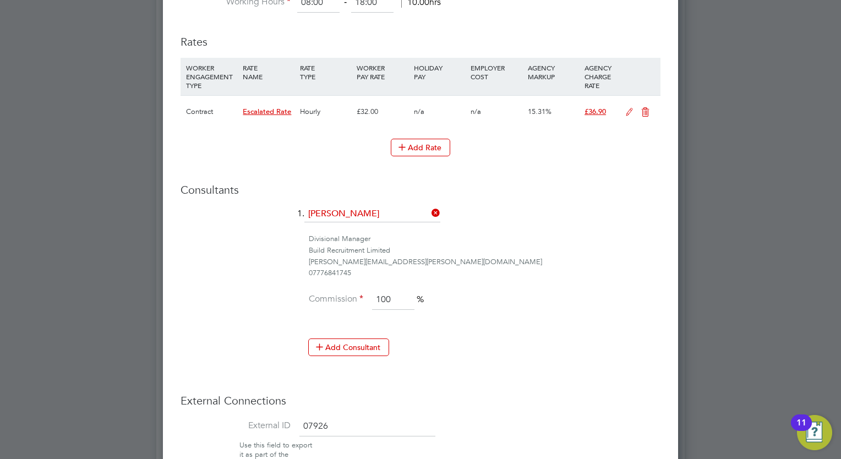
scroll to position [788, 0]
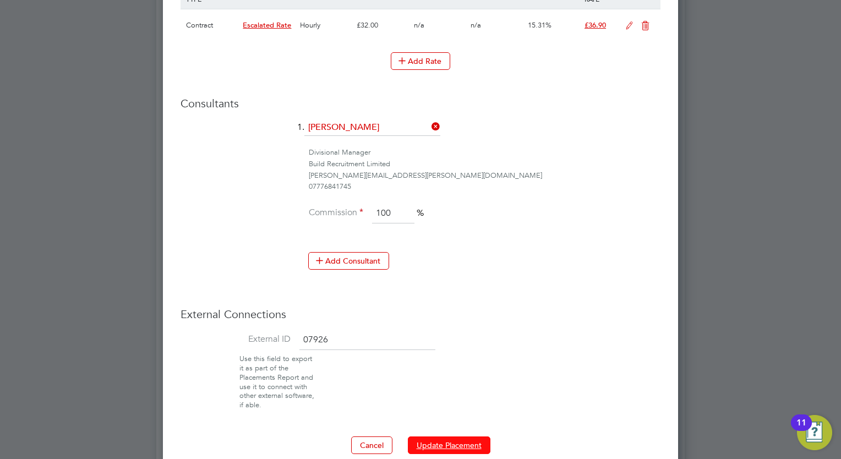
click at [472, 442] on button "Update Placement" at bounding box center [449, 446] width 83 height 18
